Goal: Information Seeking & Learning: Learn about a topic

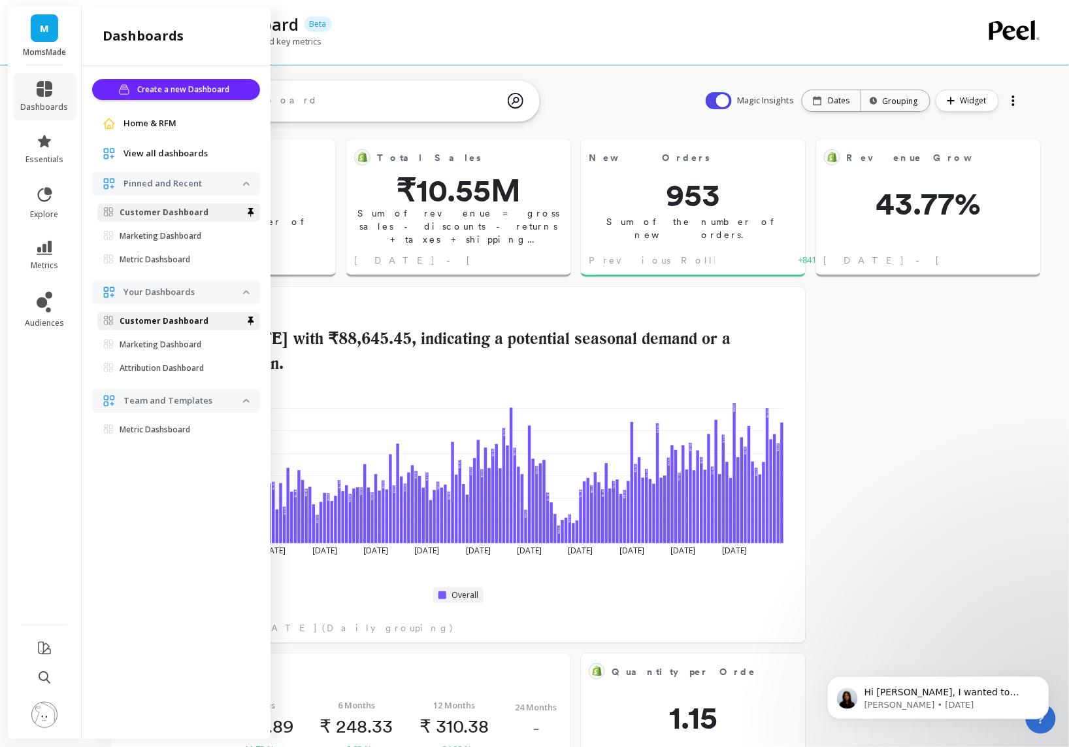
scroll to position [348, 411]
click at [44, 260] on span "metrics" at bounding box center [44, 265] width 27 height 10
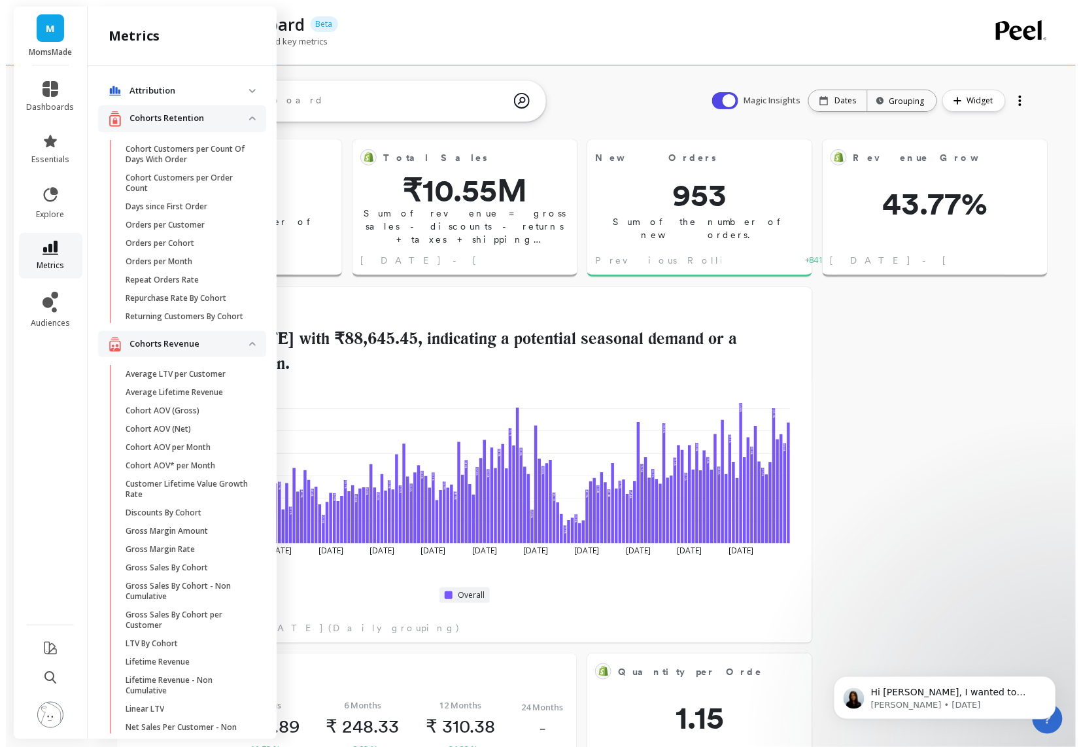
scroll to position [11, 0]
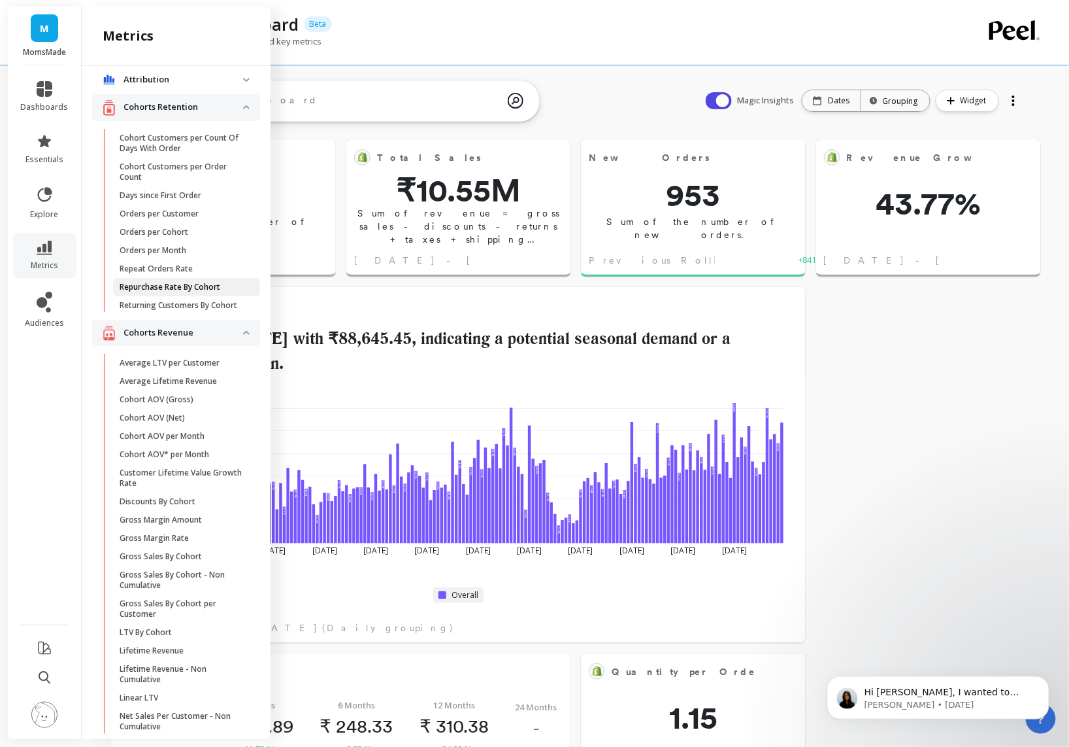
click at [208, 290] on p "Repurchase Rate By Cohort" at bounding box center [170, 287] width 101 height 10
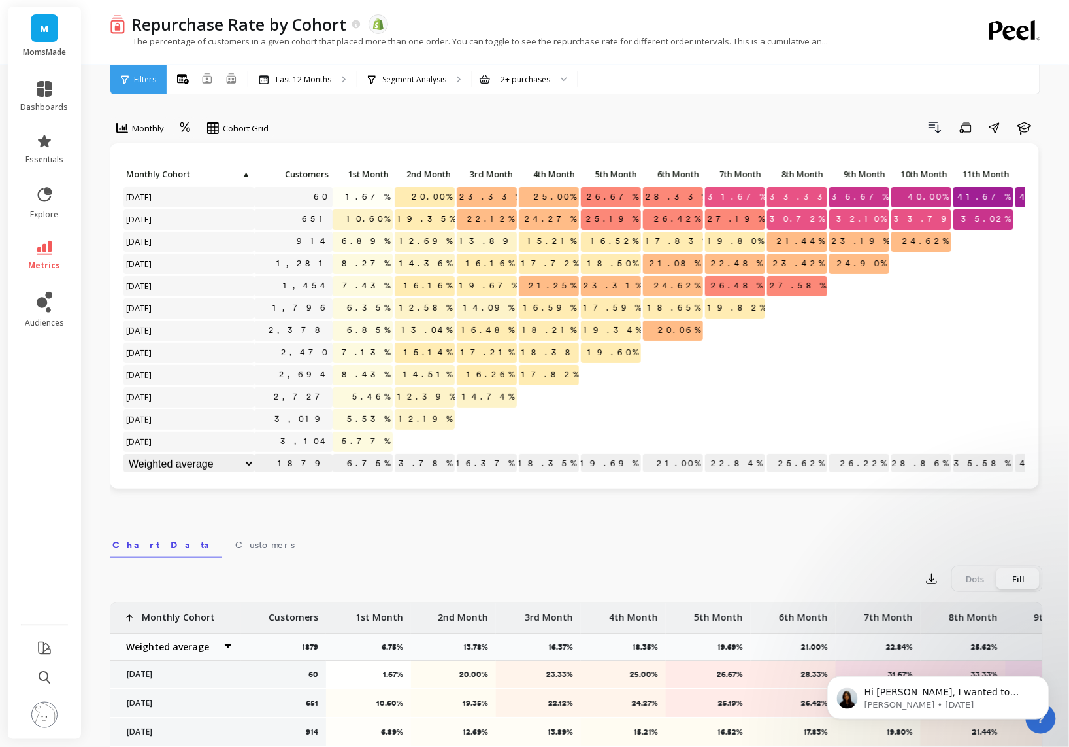
click at [46, 229] on ul "dashboards essentials explore metrics audiences" at bounding box center [45, 340] width 74 height 535
click at [49, 242] on icon at bounding box center [45, 248] width 16 height 14
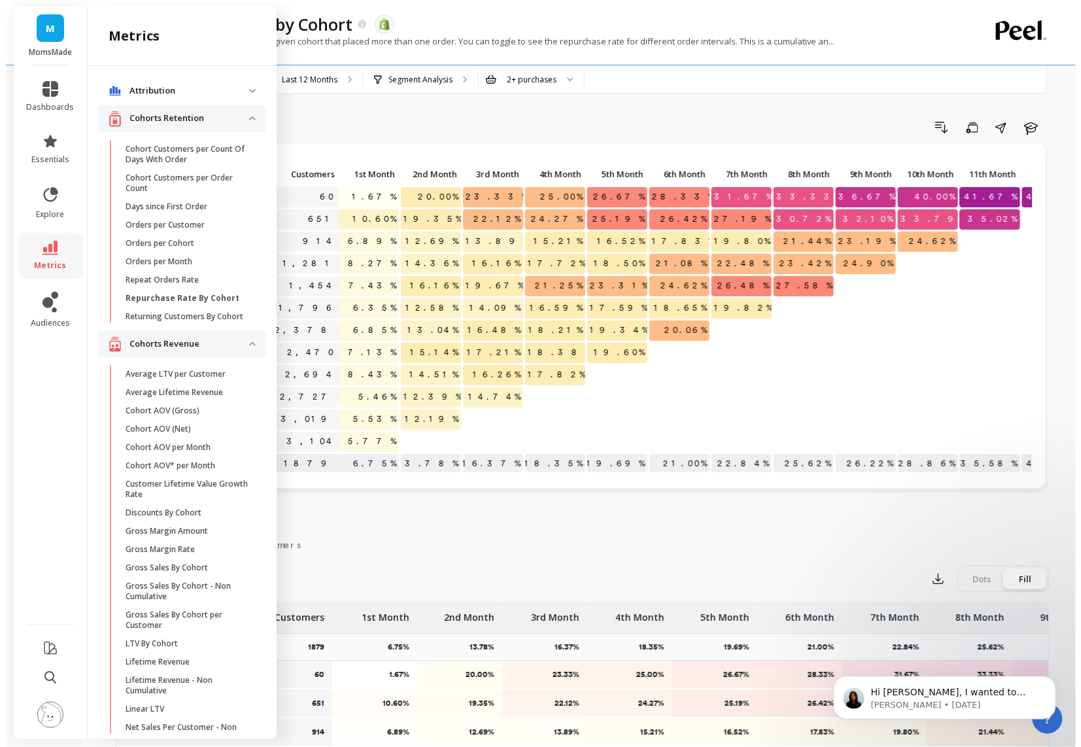
scroll to position [11, 0]
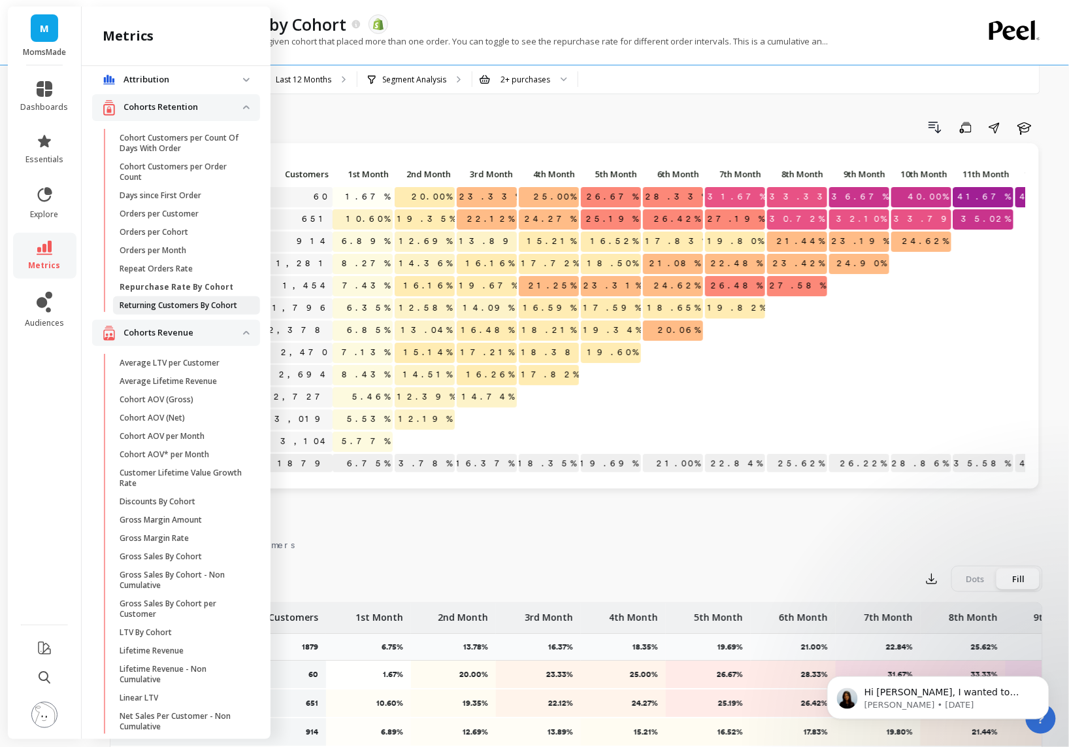
click at [192, 311] on p "Returning Customers By Cohort" at bounding box center [179, 305] width 118 height 10
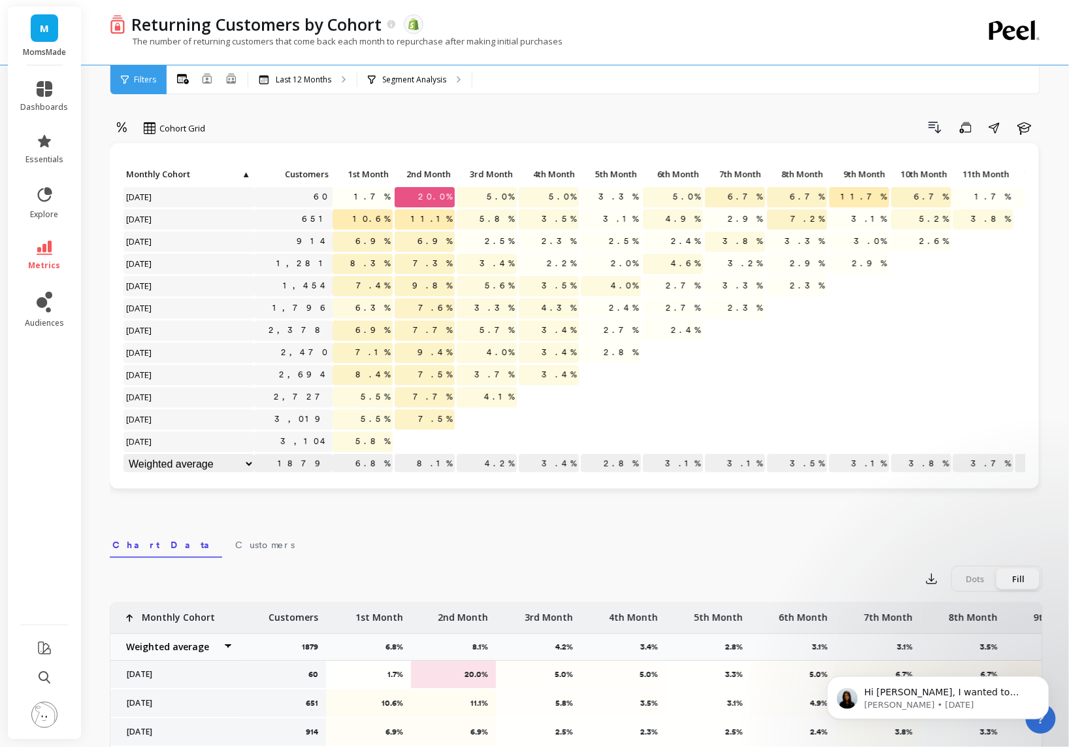
click at [372, 423] on span "5.5%" at bounding box center [375, 419] width 35 height 20
click at [433, 417] on span "7.5%" at bounding box center [435, 419] width 39 height 20
click at [442, 401] on span "7.7%" at bounding box center [433, 397] width 44 height 20
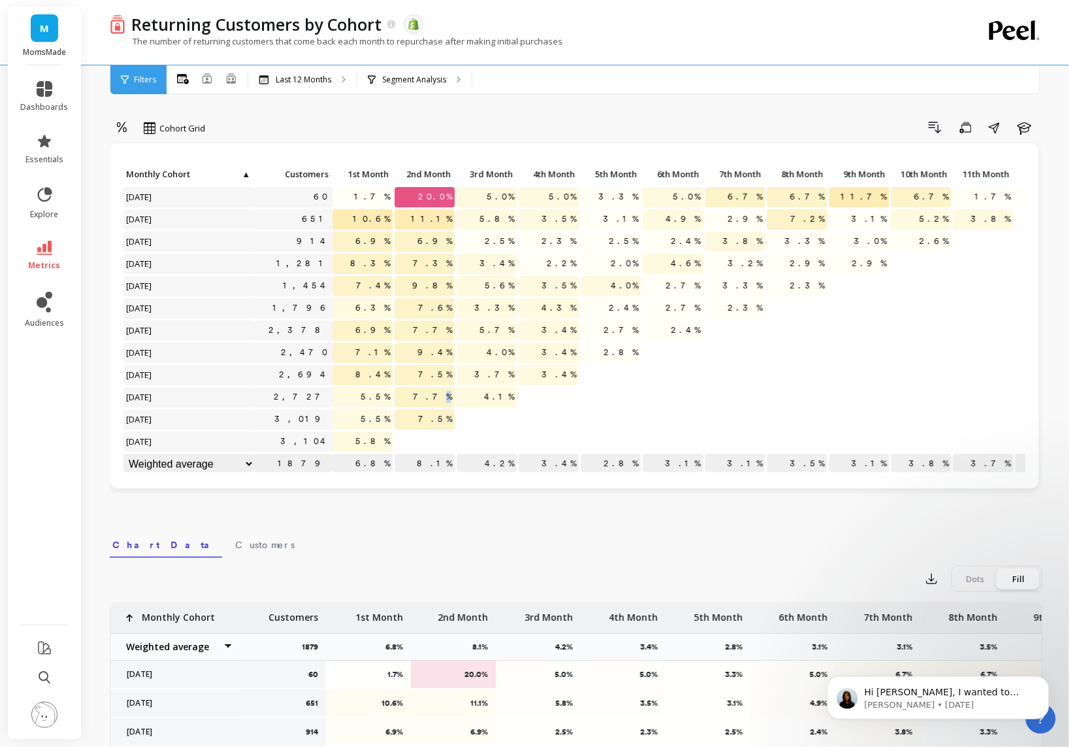
click at [442, 401] on span "7.7%" at bounding box center [433, 397] width 44 height 20
click at [489, 402] on p "4.1%" at bounding box center [487, 397] width 60 height 20
click at [443, 414] on span "7.5%" at bounding box center [435, 419] width 39 height 20
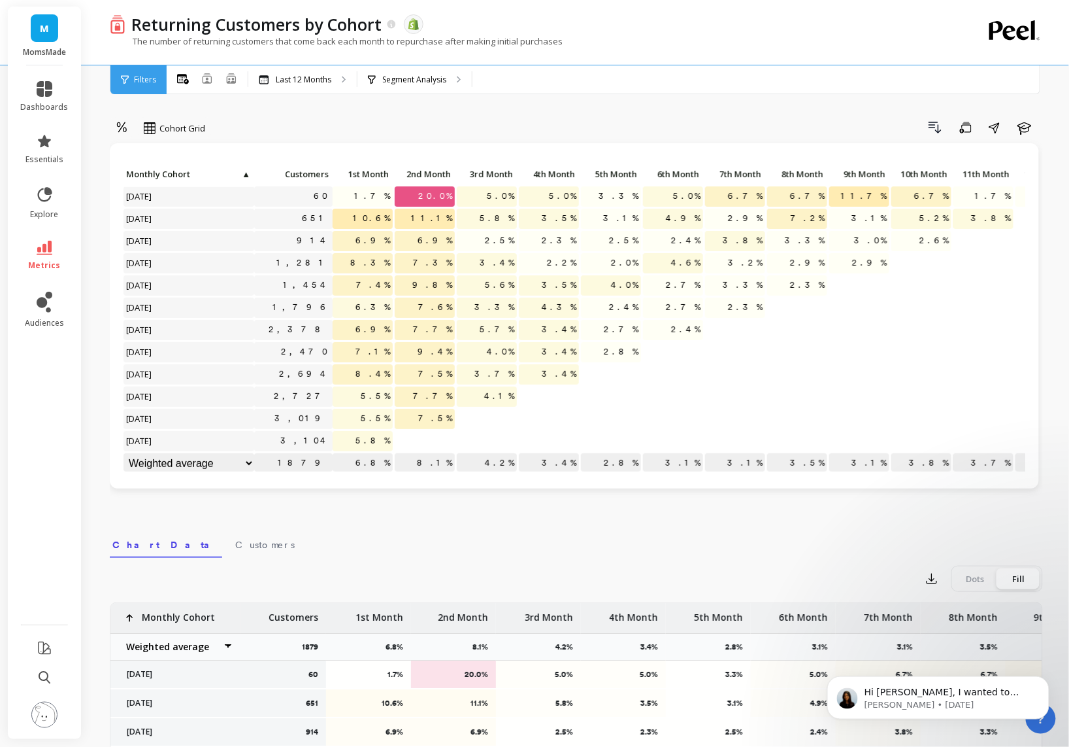
click at [443, 414] on span "7.5%" at bounding box center [435, 419] width 39 height 20
click at [500, 386] on span "4.1%" at bounding box center [499, 396] width 35 height 20
click at [562, 364] on span "3.4%" at bounding box center [559, 374] width 40 height 20
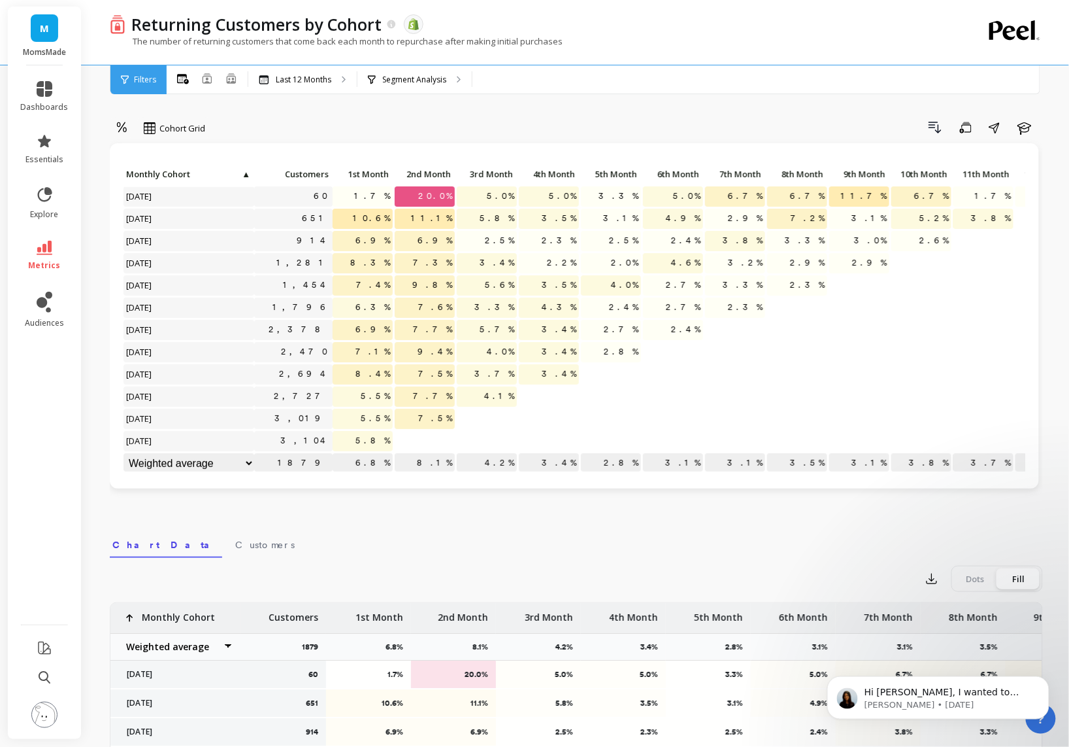
click at [628, 342] on span "2.8%" at bounding box center [621, 352] width 40 height 20
click at [688, 320] on span "2.4%" at bounding box center [686, 330] width 35 height 20
click at [748, 297] on span "2.3%" at bounding box center [746, 307] width 40 height 20
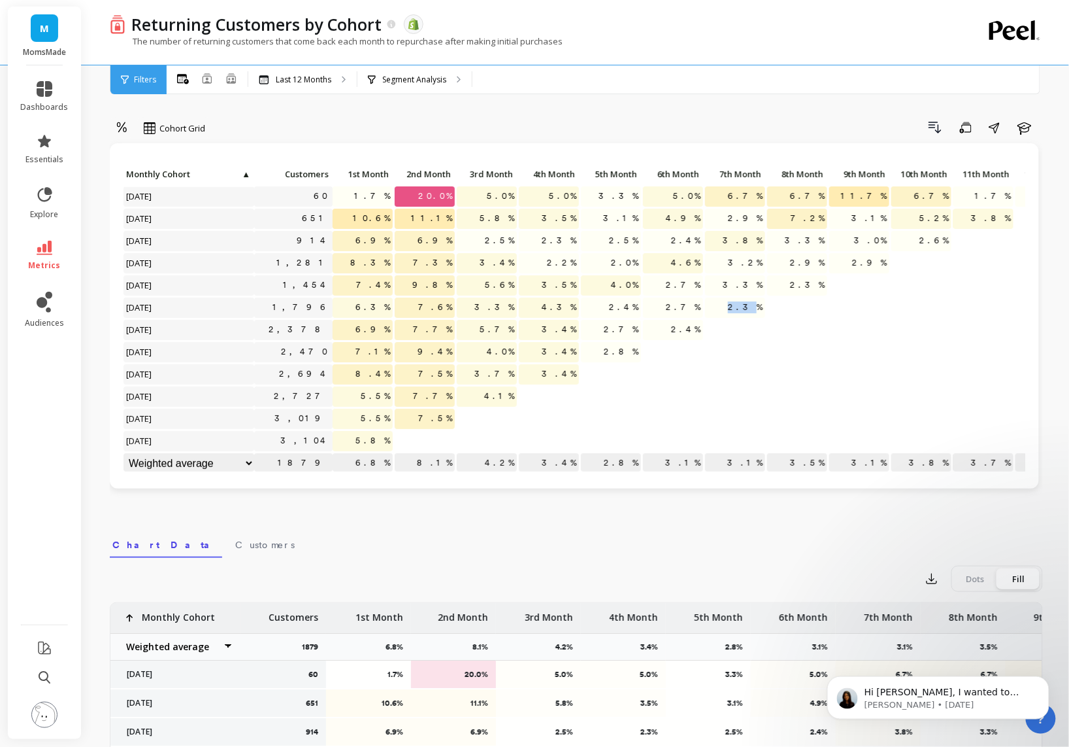
click at [748, 297] on span "2.3%" at bounding box center [746, 307] width 40 height 20
click at [816, 277] on span "2.3%" at bounding box center [808, 285] width 40 height 20
click at [874, 253] on span "2.9%" at bounding box center [870, 263] width 40 height 20
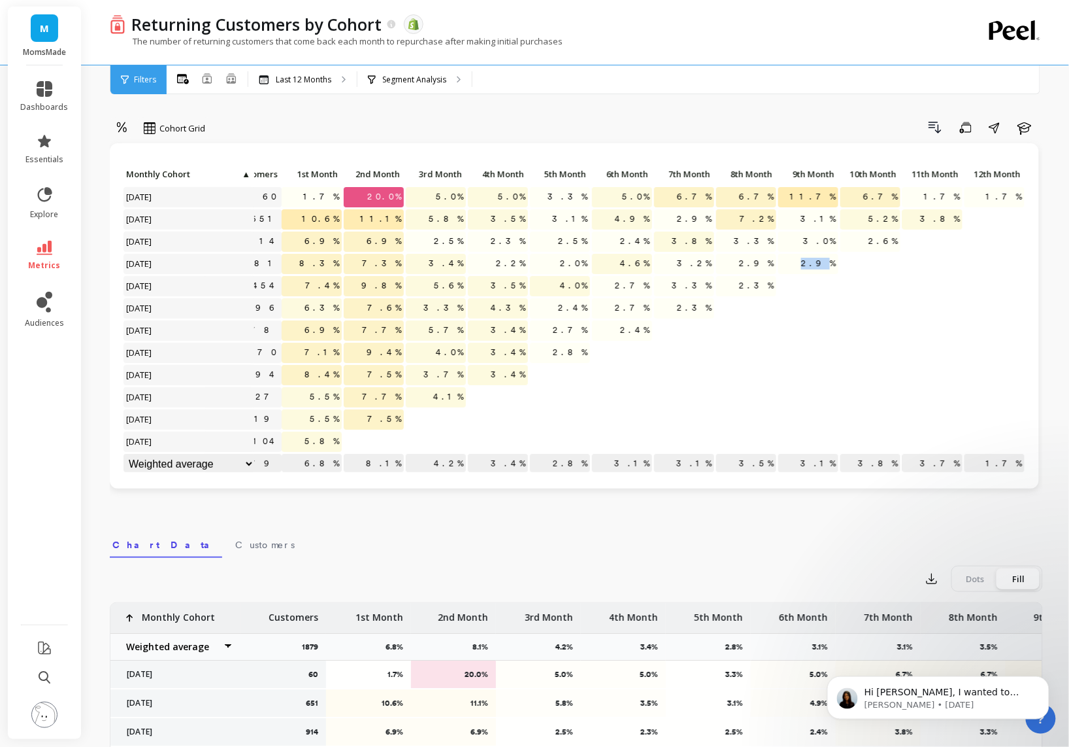
scroll to position [0, 0]
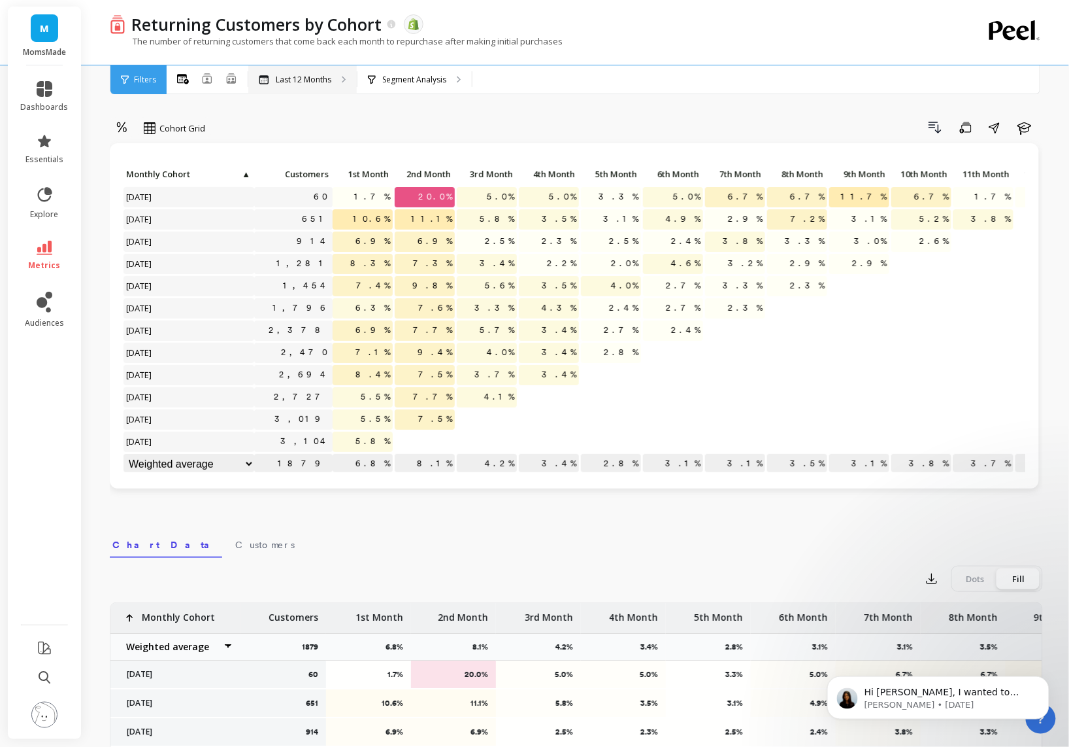
click at [308, 78] on p "Last 12 Months" at bounding box center [304, 80] width 56 height 10
